Goal: Find specific page/section: Find specific page/section

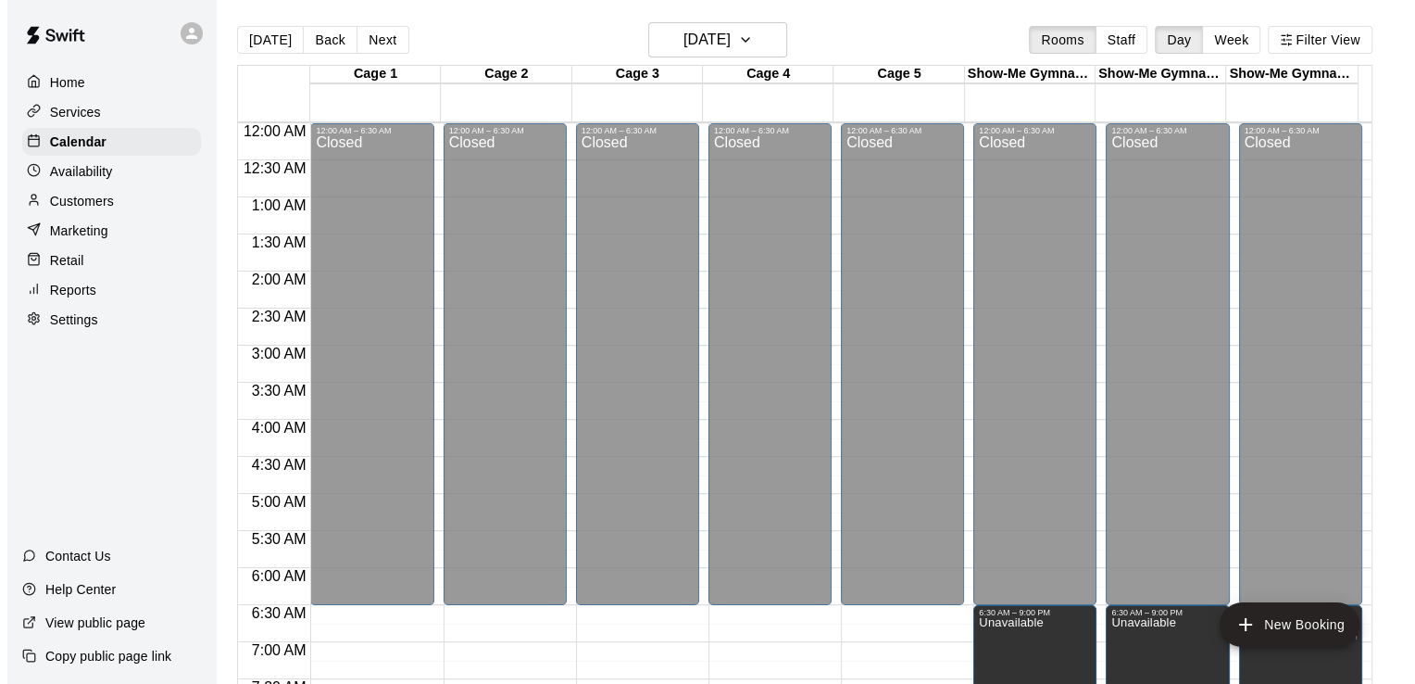
scroll to position [982, 0]
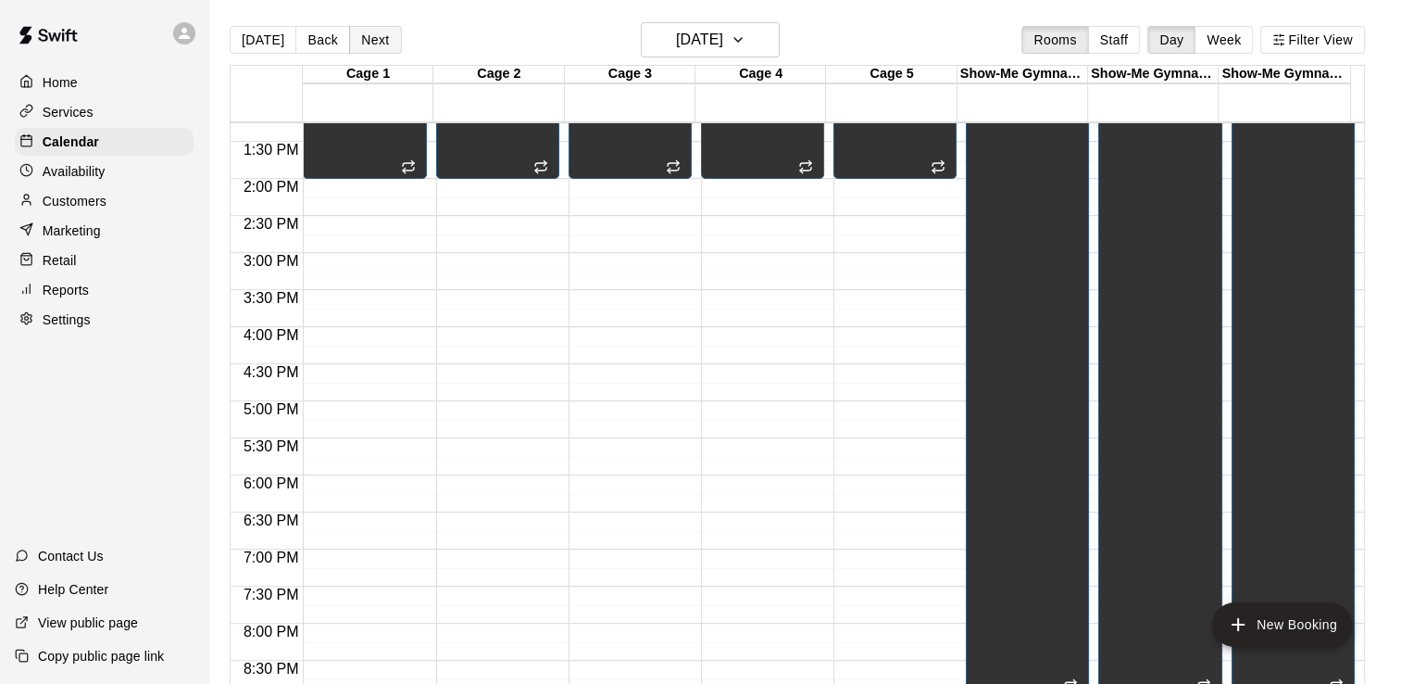
click at [370, 41] on button "Next" at bounding box center [375, 40] width 52 height 28
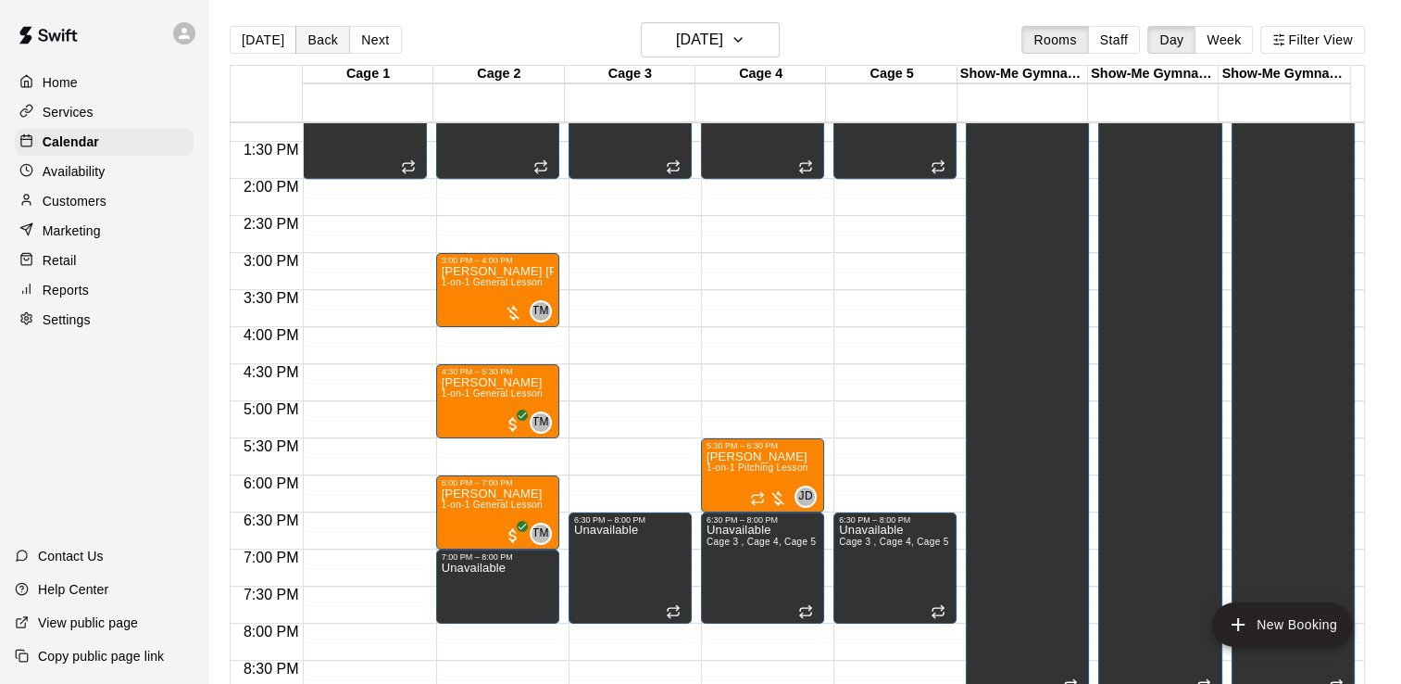
click at [310, 37] on button "Back" at bounding box center [322, 40] width 55 height 28
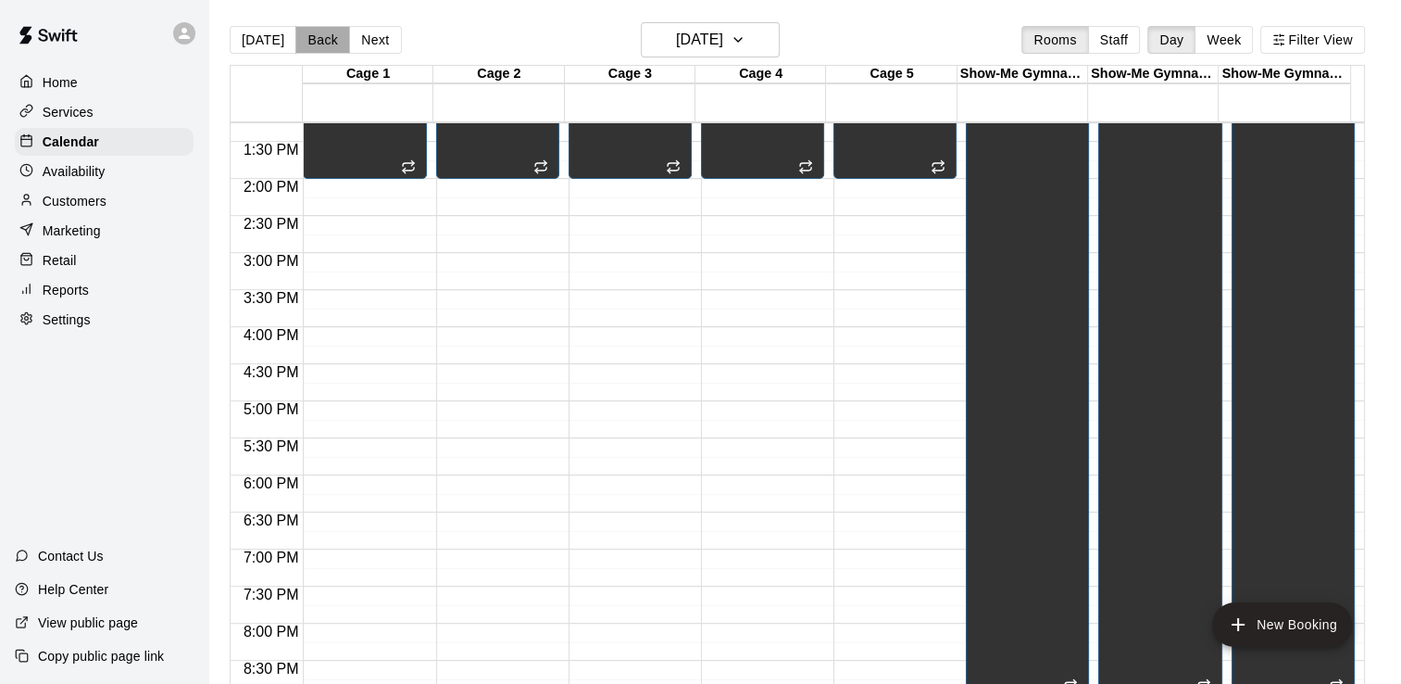
click at [310, 37] on button "Back" at bounding box center [322, 40] width 55 height 28
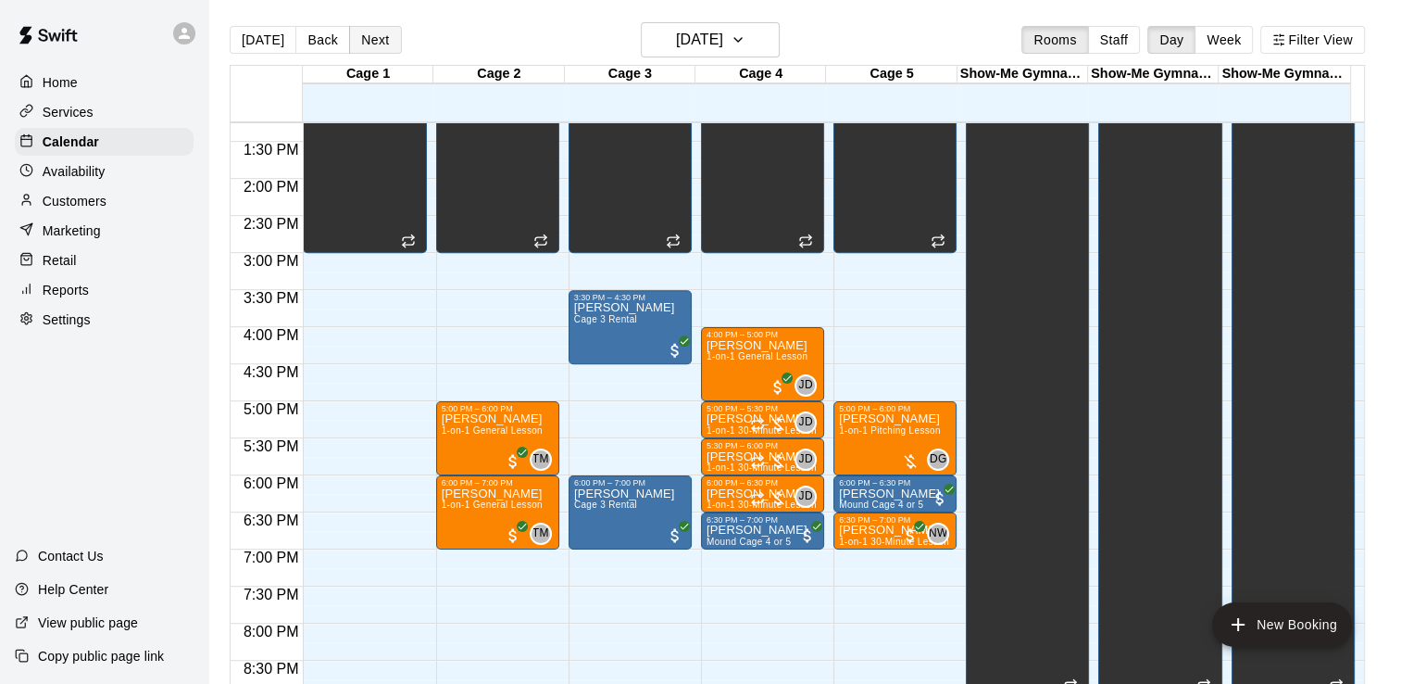
click at [378, 46] on button "Next" at bounding box center [375, 40] width 52 height 28
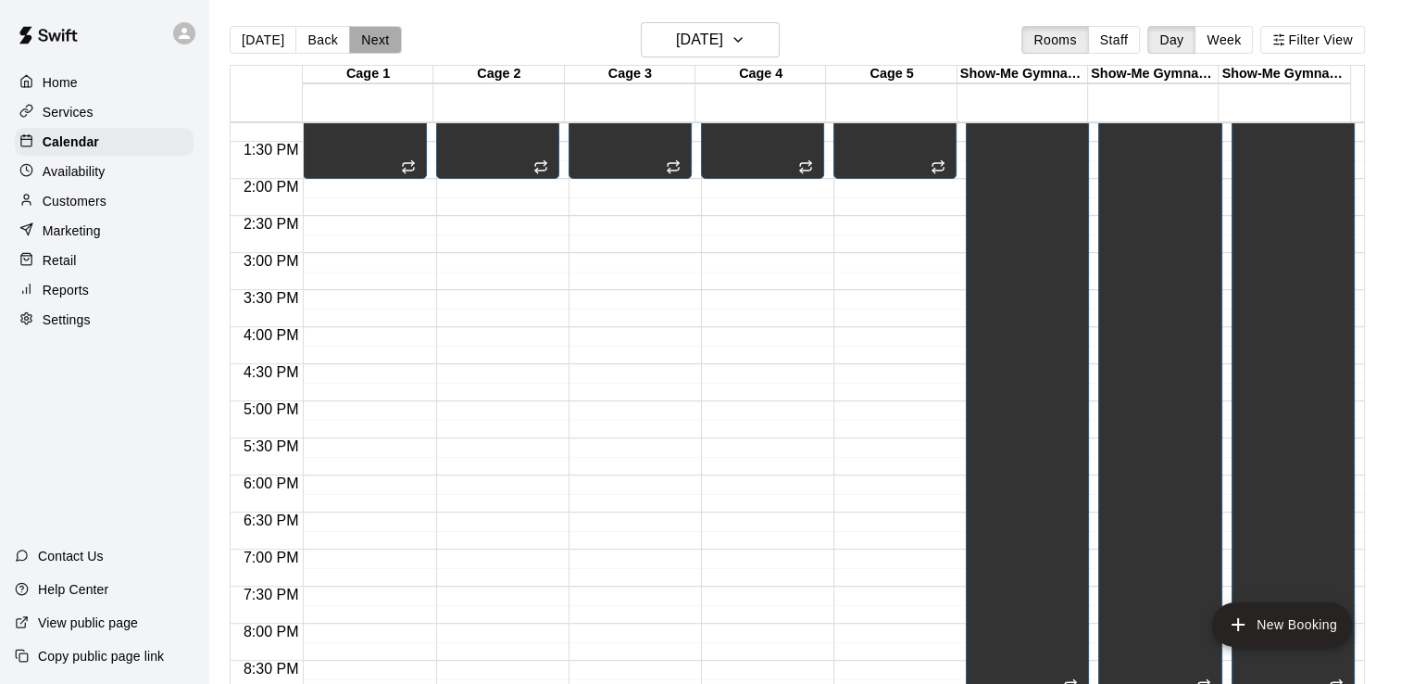
click at [379, 48] on button "Next" at bounding box center [375, 40] width 52 height 28
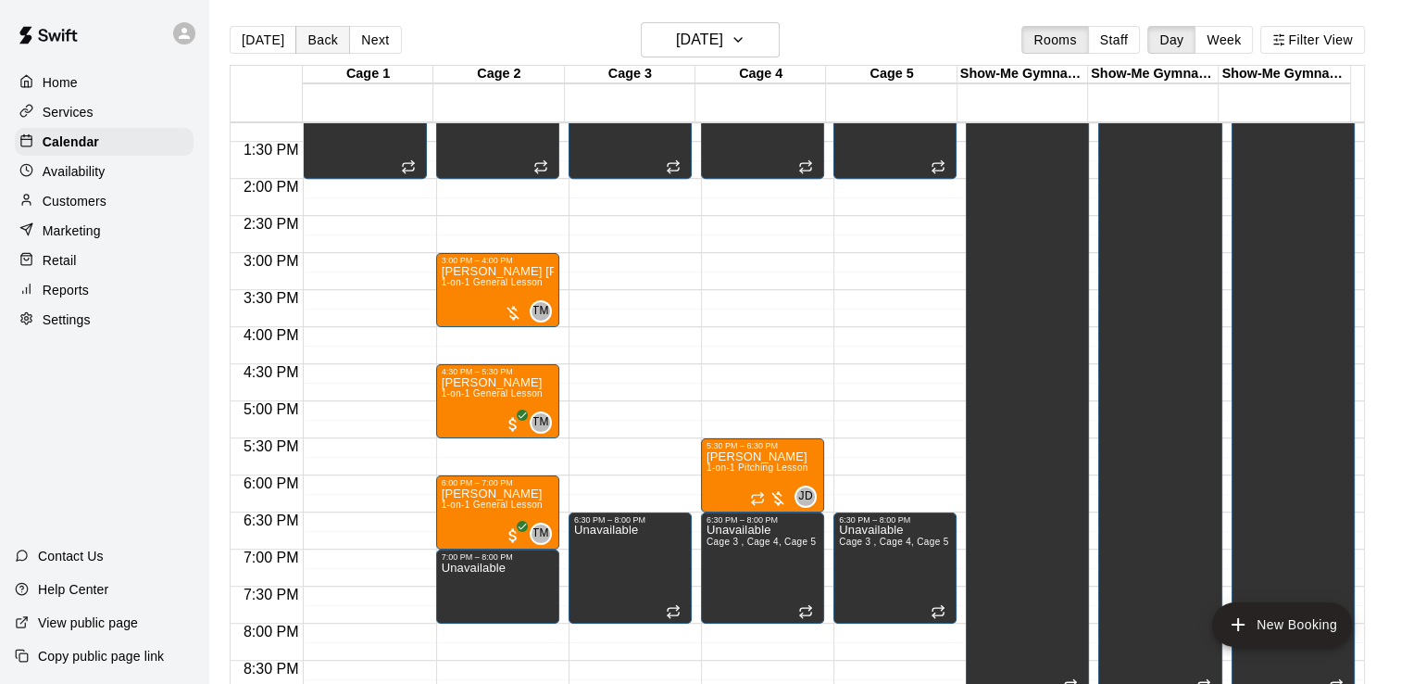
click at [311, 37] on button "Back" at bounding box center [322, 40] width 55 height 28
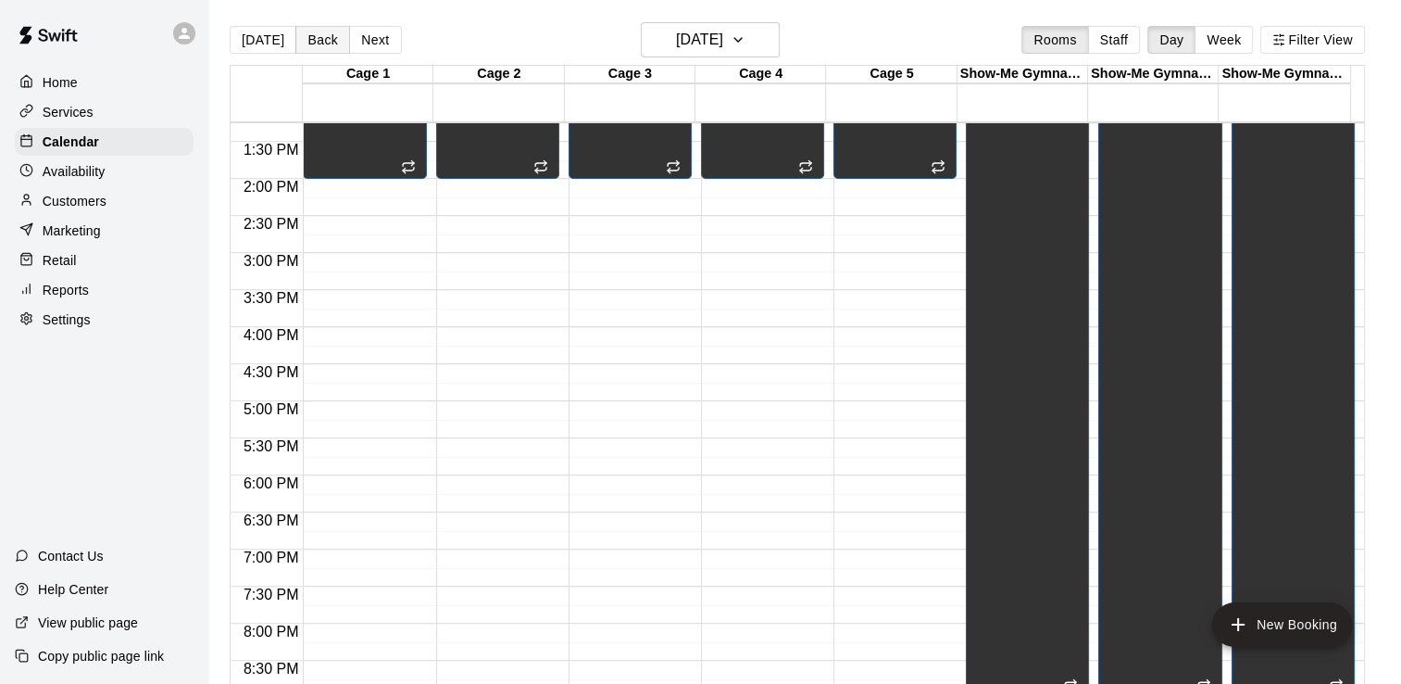
click at [311, 37] on button "Back" at bounding box center [322, 40] width 55 height 28
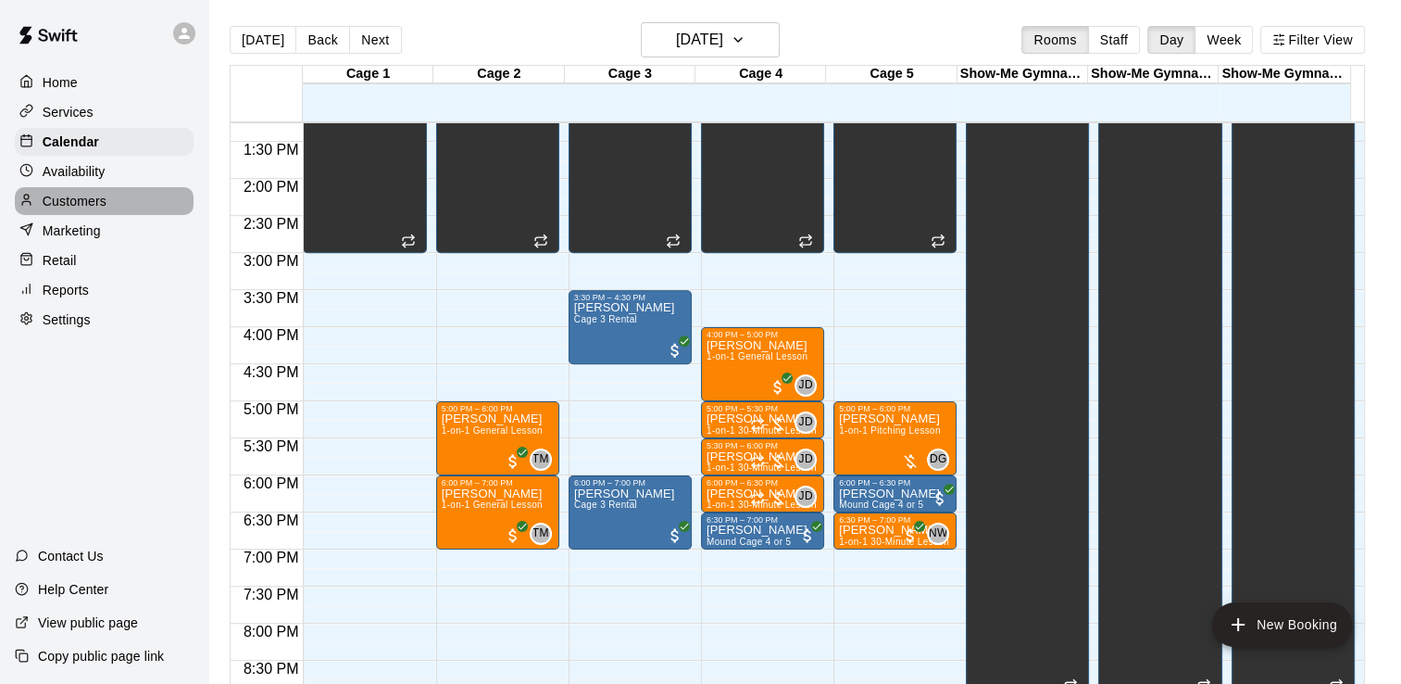
click at [137, 207] on div "Customers" at bounding box center [104, 201] width 179 height 28
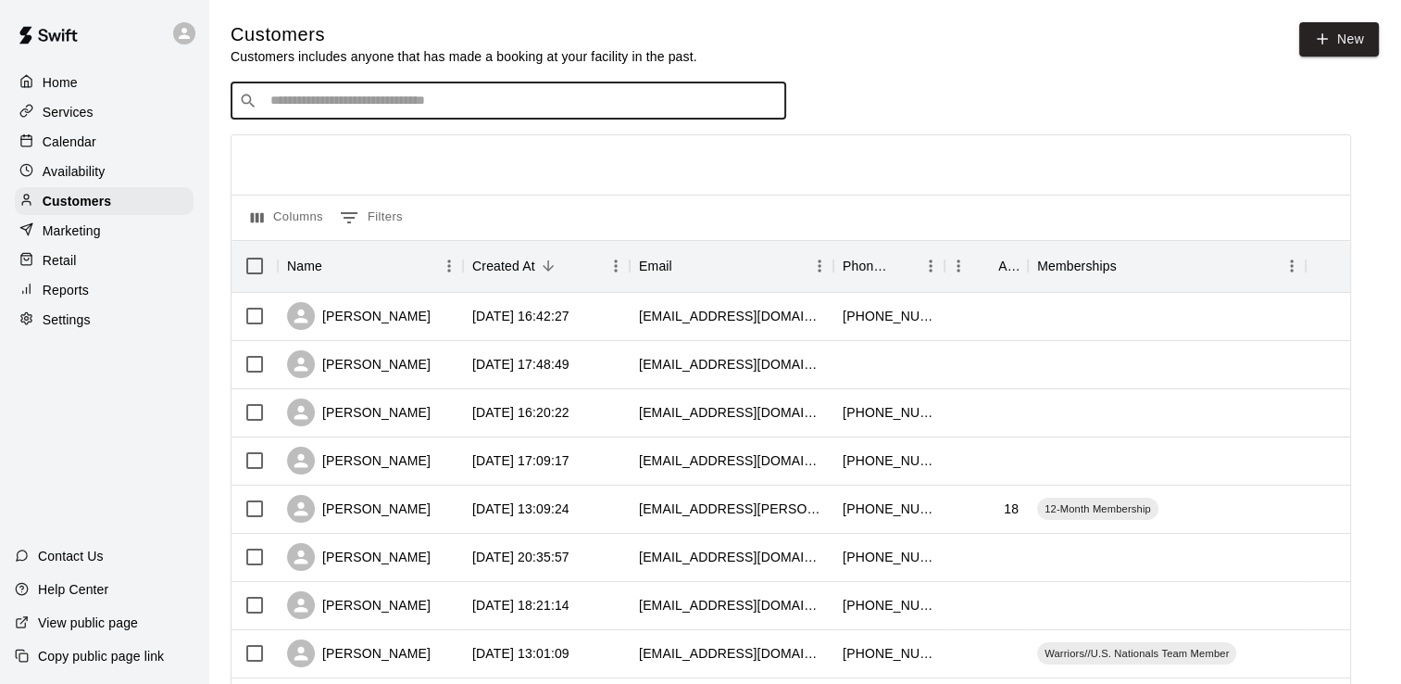
click at [431, 107] on input "Search customers by name or email" at bounding box center [521, 101] width 513 height 19
type input "*****"
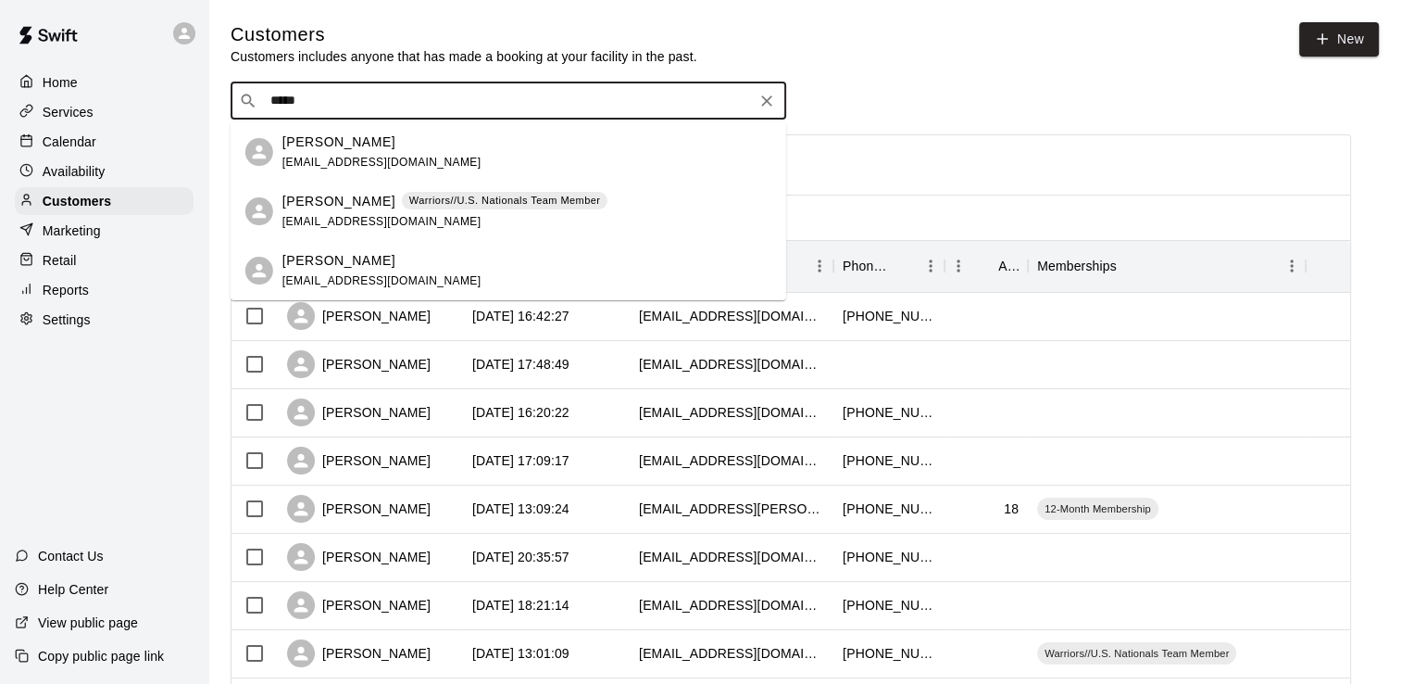
click at [333, 211] on div "[PERSON_NAME] Warriors//U.S. Nationals Team Member [EMAIL_ADDRESS][DOMAIN_NAME]" at bounding box center [445, 212] width 325 height 40
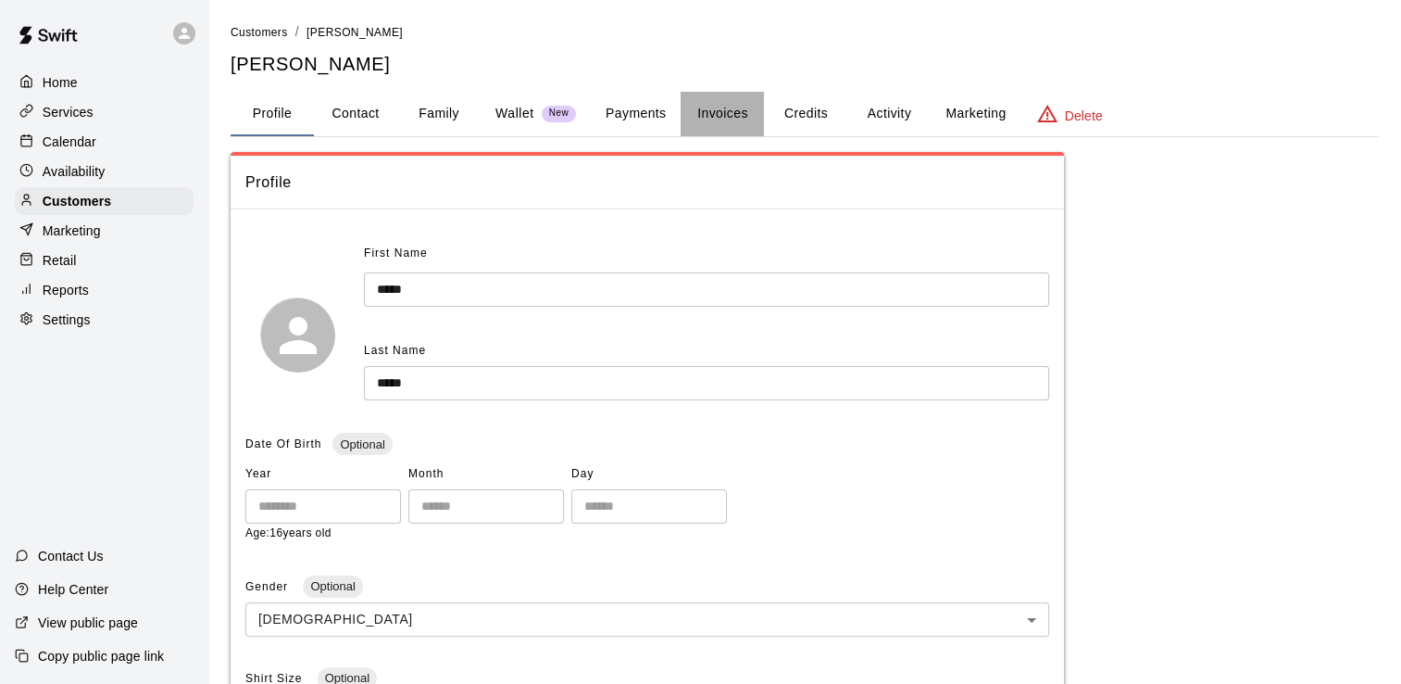
click at [729, 120] on button "Invoices" at bounding box center [722, 114] width 83 height 44
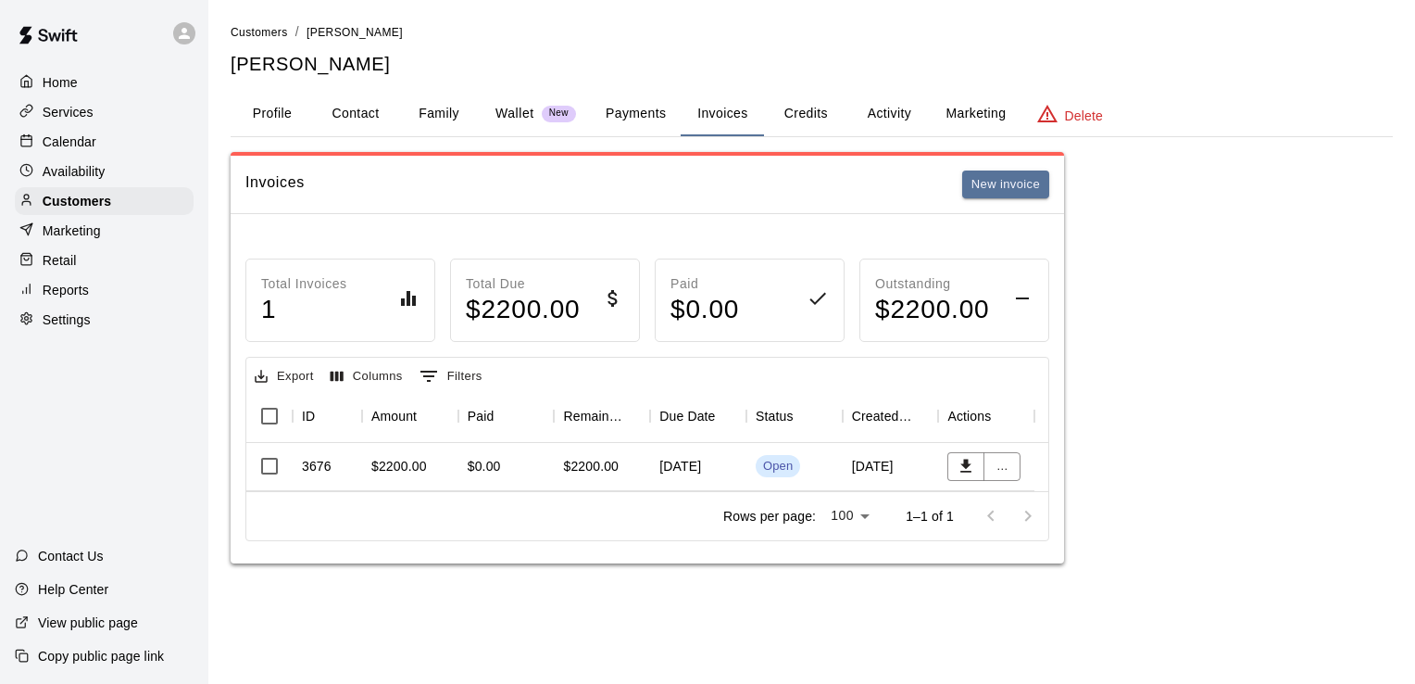
click at [57, 76] on p "Home" at bounding box center [60, 82] width 35 height 19
